Goal: Complete application form

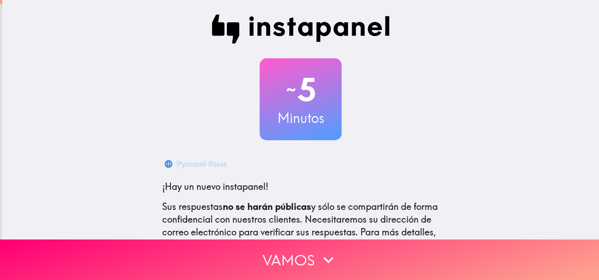
scroll to position [112, 0]
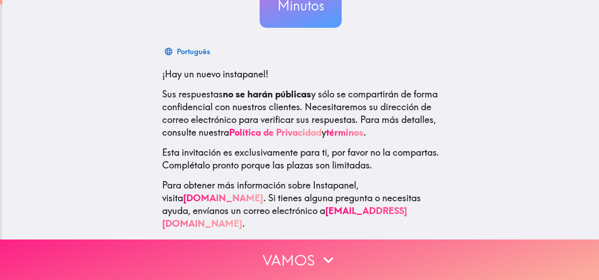
click at [321, 254] on icon "button" at bounding box center [328, 260] width 20 height 20
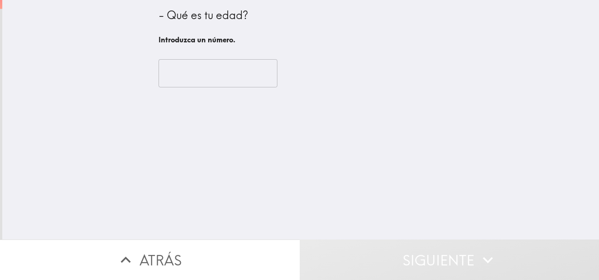
click at [195, 69] on input "number" at bounding box center [217, 73] width 119 height 28
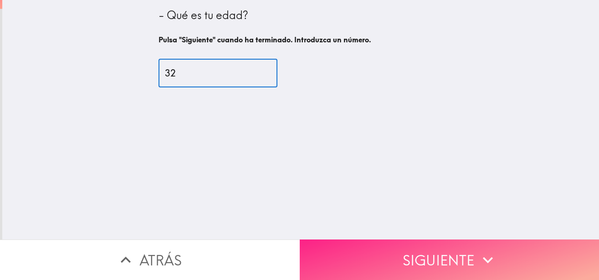
type input "32"
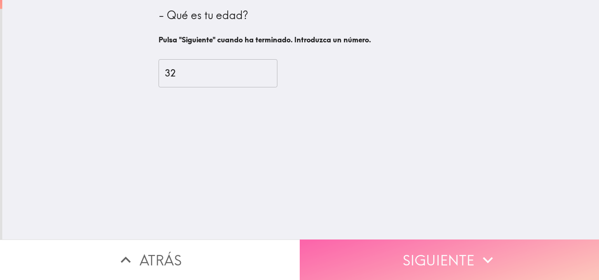
click at [418, 254] on button "Siguiente" at bounding box center [450, 260] width 300 height 41
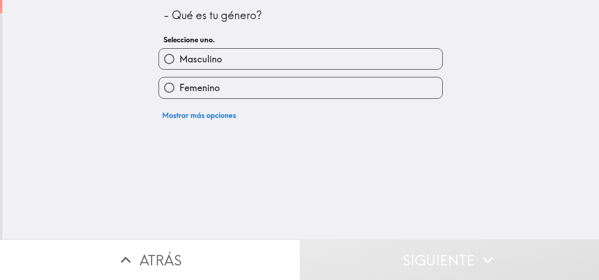
click at [223, 92] on label "Femenino" at bounding box center [300, 87] width 283 height 20
click at [179, 92] on input "Femenino" at bounding box center [169, 87] width 20 height 20
radio input "true"
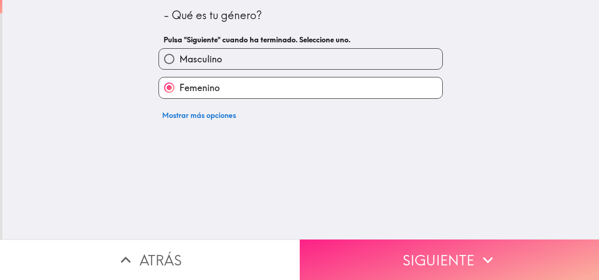
click at [408, 254] on button "Siguiente" at bounding box center [450, 260] width 300 height 41
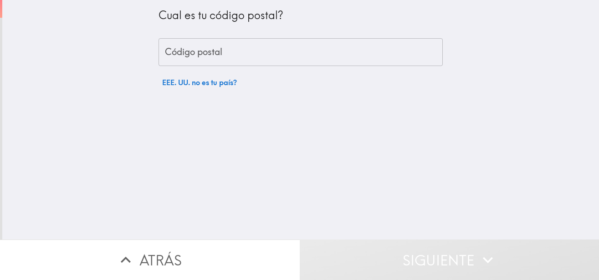
click at [230, 56] on input "Código postal" at bounding box center [300, 52] width 284 height 28
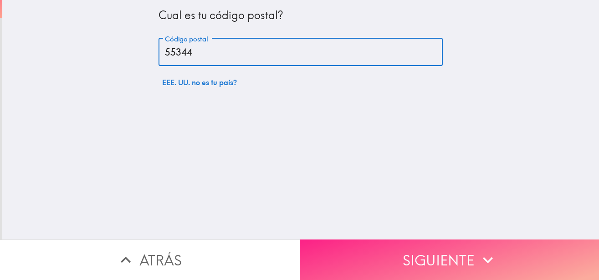
type input "55344"
click at [373, 240] on button "Siguiente" at bounding box center [450, 260] width 300 height 41
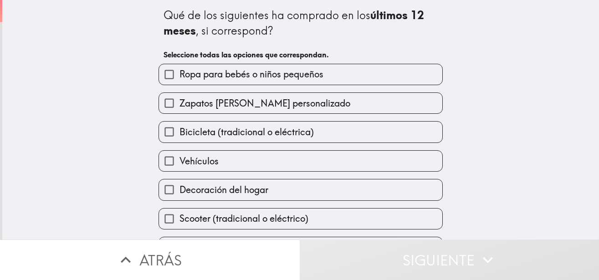
click at [301, 82] on label "Ropa para bebés o niños pequeños" at bounding box center [300, 74] width 283 height 20
click at [179, 82] on input "Ropa para bebés o niños pequeños" at bounding box center [169, 74] width 20 height 20
checkbox input "true"
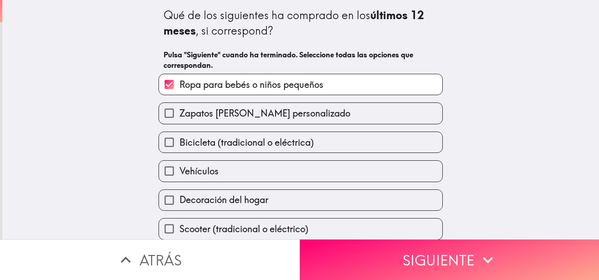
click at [240, 115] on span "Zapatos [PERSON_NAME] personalizado" at bounding box center [264, 113] width 171 height 13
click at [179, 115] on input "Zapatos [PERSON_NAME] personalizado" at bounding box center [169, 113] width 20 height 20
checkbox input "true"
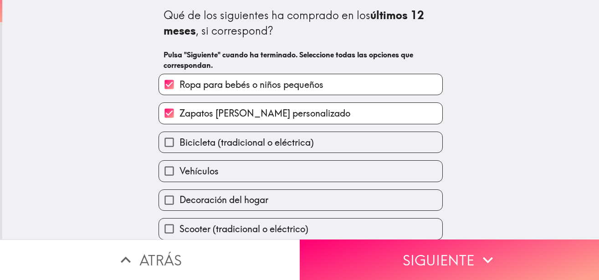
click at [250, 169] on label "Vehículos" at bounding box center [300, 171] width 283 height 20
click at [179, 169] on input "Vehículos" at bounding box center [169, 171] width 20 height 20
checkbox input "true"
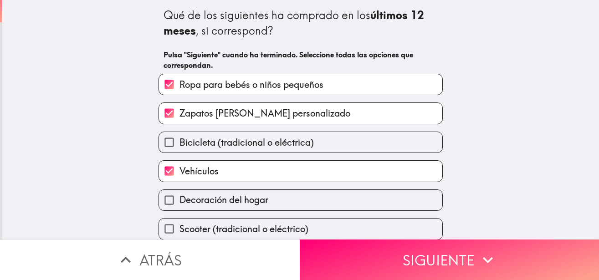
scroll to position [66, 0]
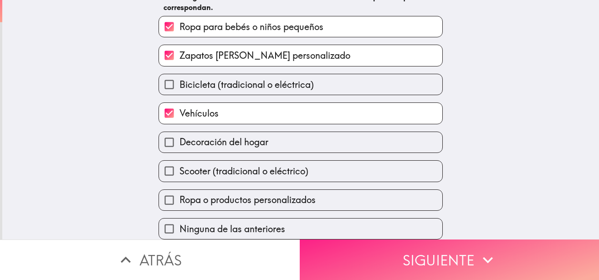
click at [427, 249] on button "Siguiente" at bounding box center [450, 260] width 300 height 41
